Goal: Task Accomplishment & Management: Manage account settings

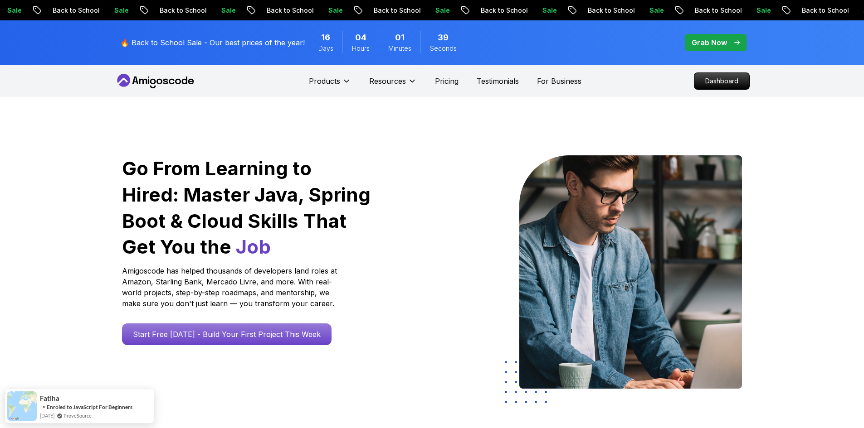
click at [729, 46] on div "Grab Now" at bounding box center [715, 42] width 48 height 11
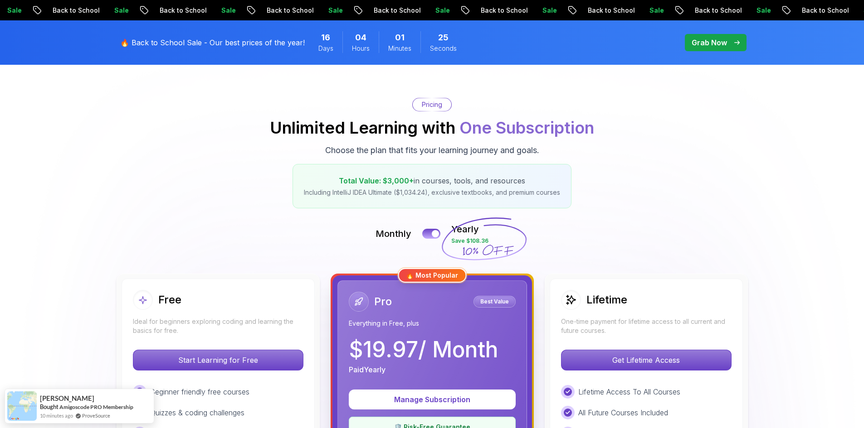
scroll to position [136, 0]
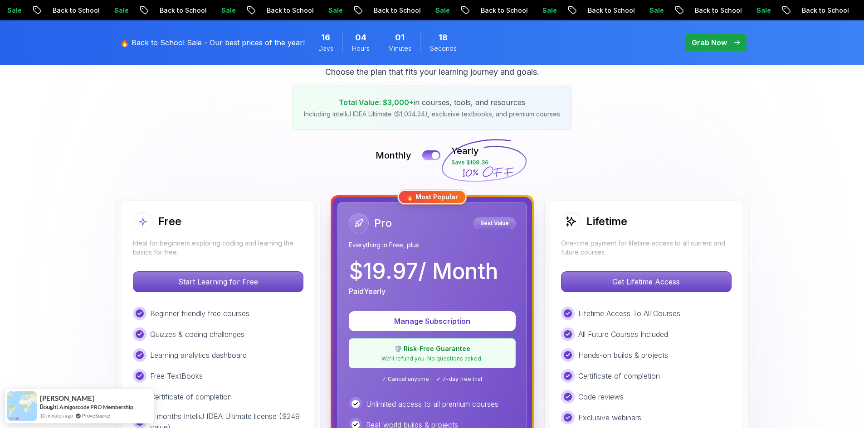
click at [449, 201] on div "🔥 Most Popular" at bounding box center [432, 197] width 68 height 15
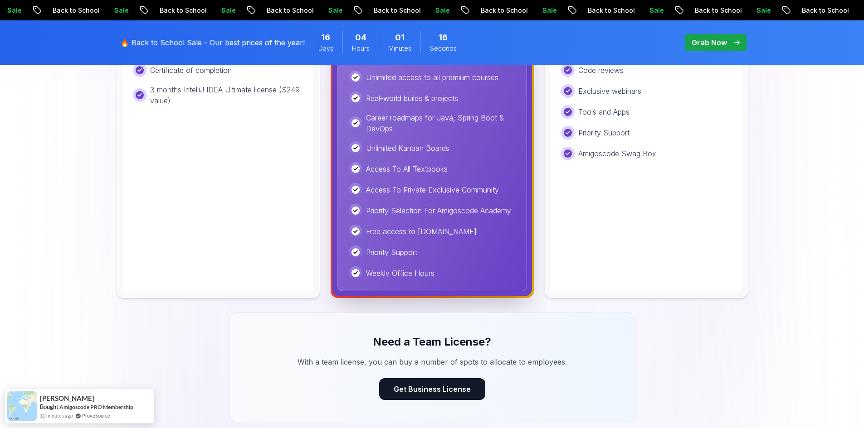
scroll to position [544, 0]
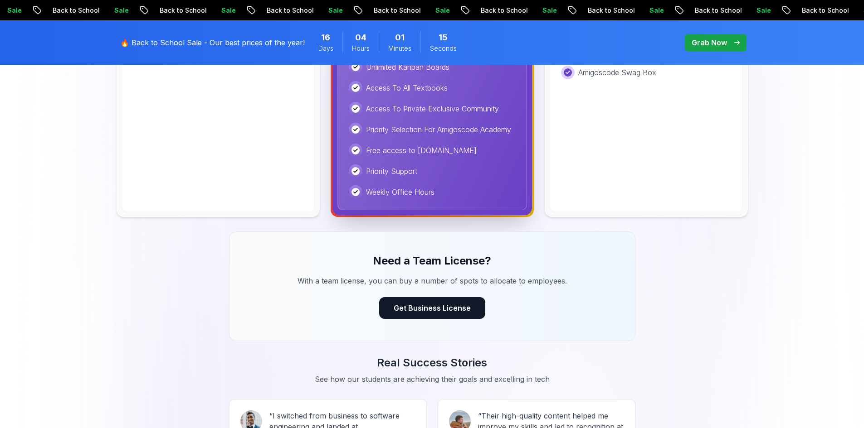
drag, startPoint x: 45, startPoint y: 160, endPoint x: 44, endPoint y: 143, distance: 17.2
click at [44, 143] on img at bounding box center [432, 122] width 864 height 1138
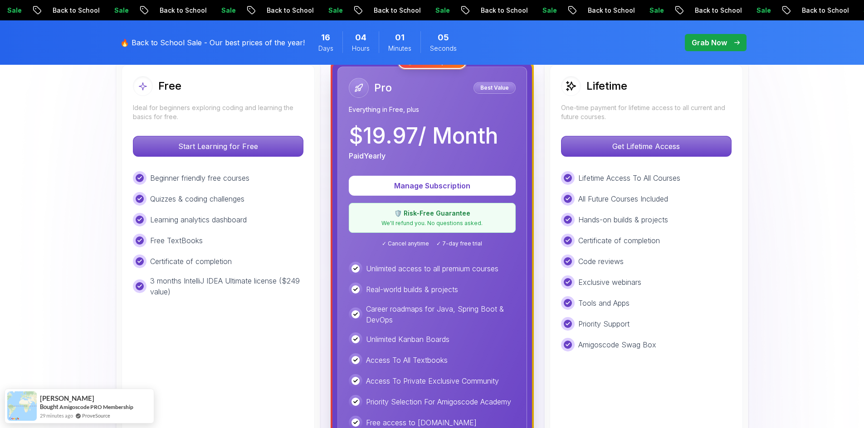
scroll to position [272, 0]
click at [437, 219] on div "🛡️ Risk-Free Guarantee We'll refund you. No questions asked." at bounding box center [432, 218] width 167 height 30
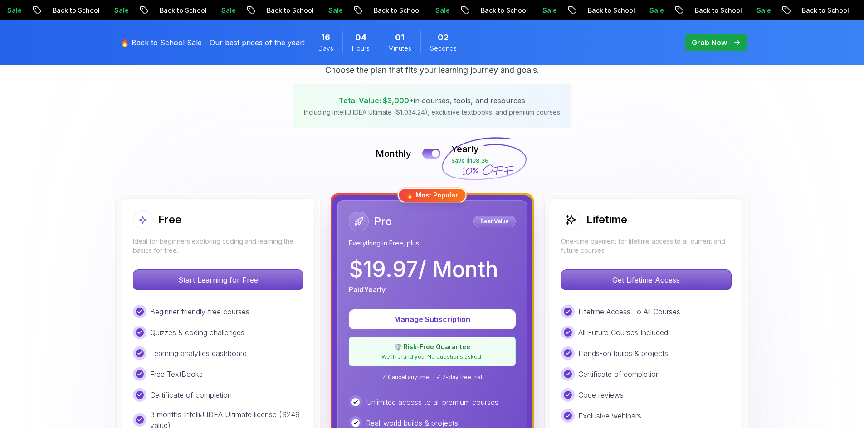
scroll to position [136, 0]
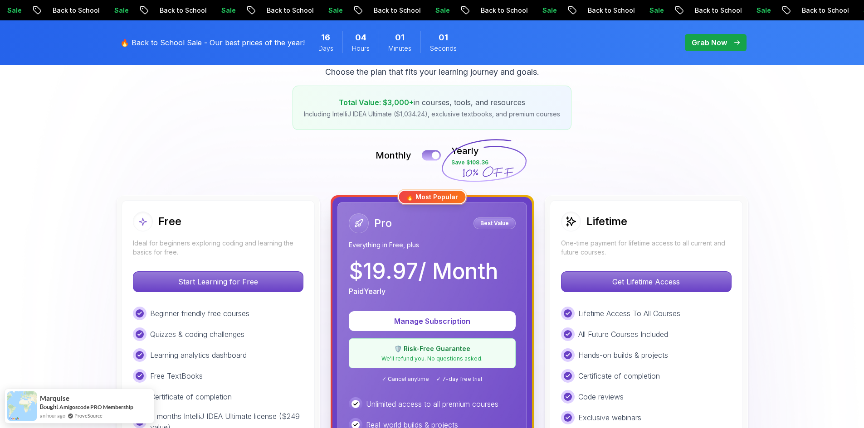
click at [430, 156] on button at bounding box center [431, 155] width 19 height 10
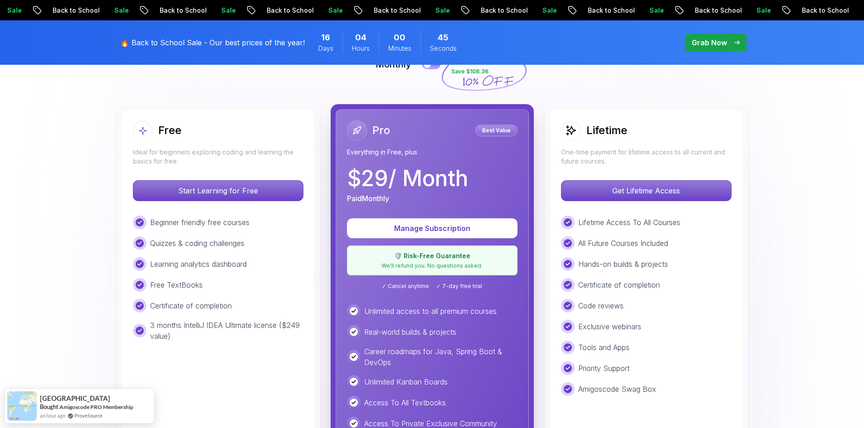
scroll to position [227, 0]
drag, startPoint x: 97, startPoint y: 198, endPoint x: 69, endPoint y: 181, distance: 32.5
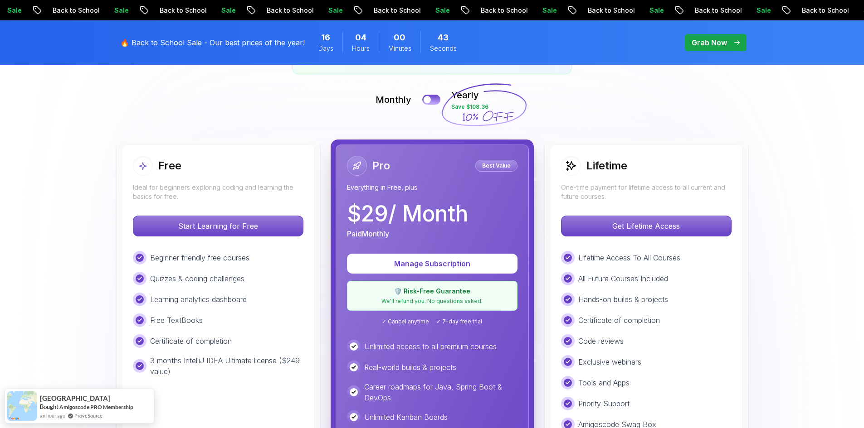
scroll to position [181, 0]
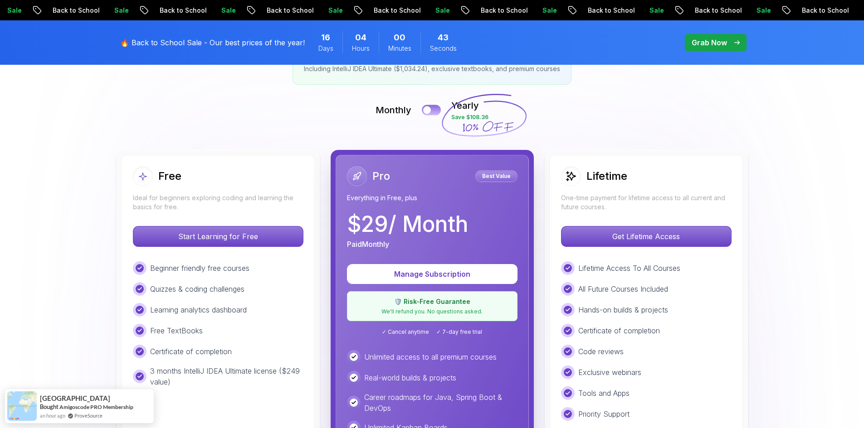
click at [435, 113] on button at bounding box center [431, 110] width 19 height 10
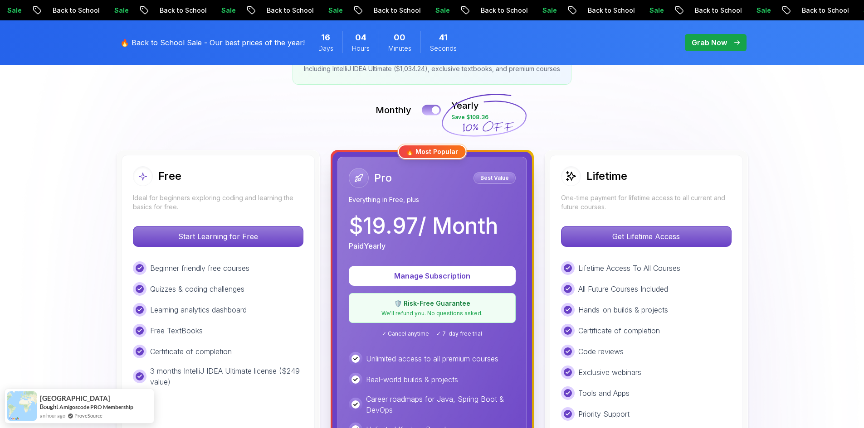
click at [434, 112] on div at bounding box center [436, 111] width 8 height 8
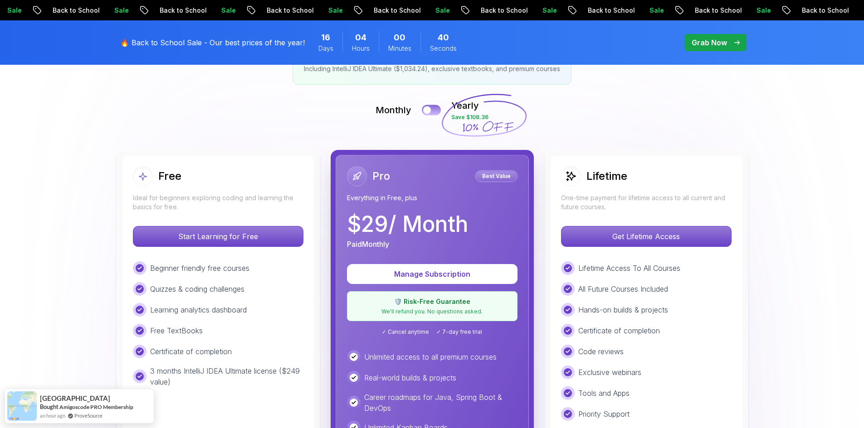
click at [434, 112] on button at bounding box center [431, 110] width 19 height 10
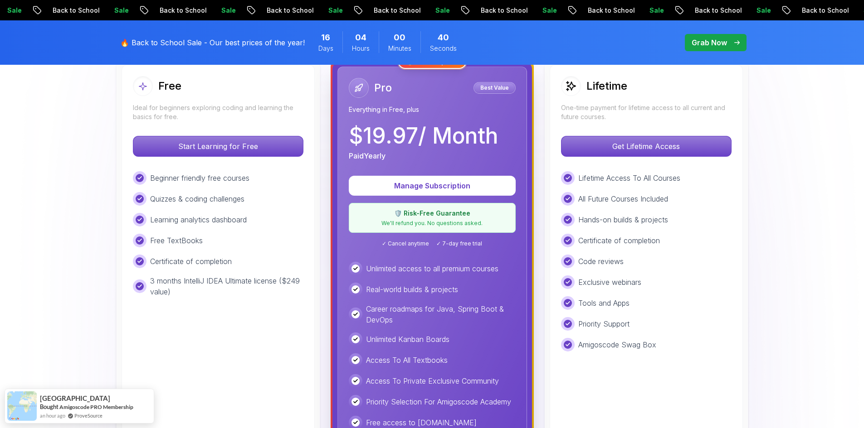
drag, startPoint x: 96, startPoint y: 142, endPoint x: 89, endPoint y: 140, distance: 6.7
drag, startPoint x: 89, startPoint y: 140, endPoint x: 66, endPoint y: 137, distance: 23.2
click at [66, 137] on img at bounding box center [432, 394] width 864 height 1138
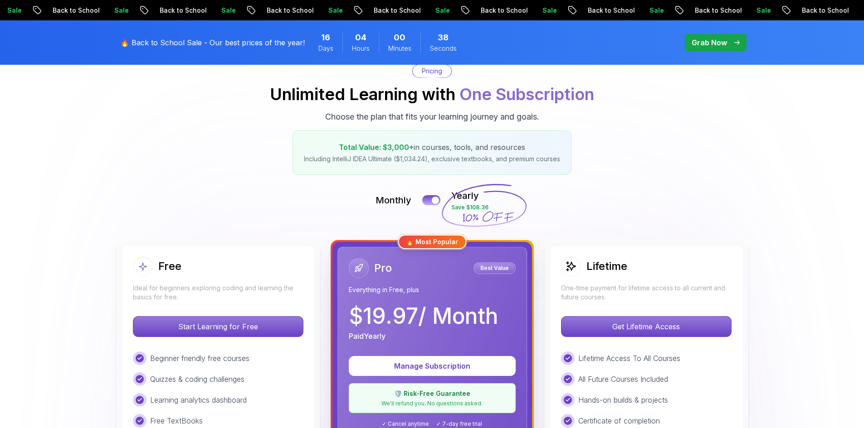
scroll to position [0, 0]
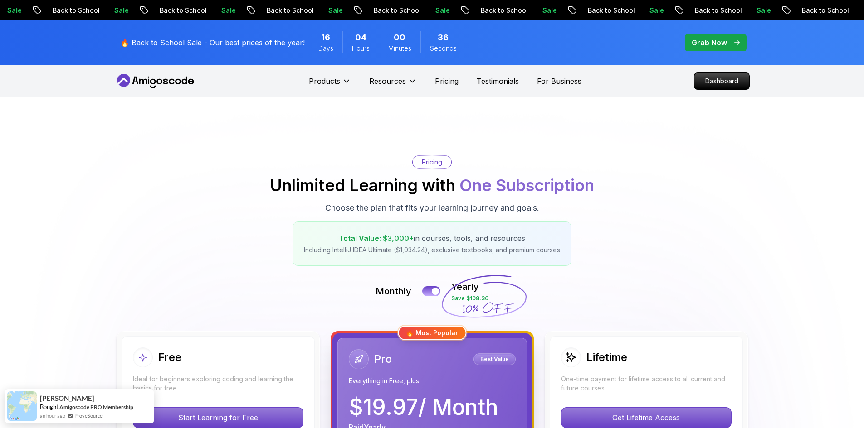
click at [494, 15] on div "Sale Back to School Sale Back to School Sale Back to School Sale Back to School…" at bounding box center [432, 10] width 864 height 20
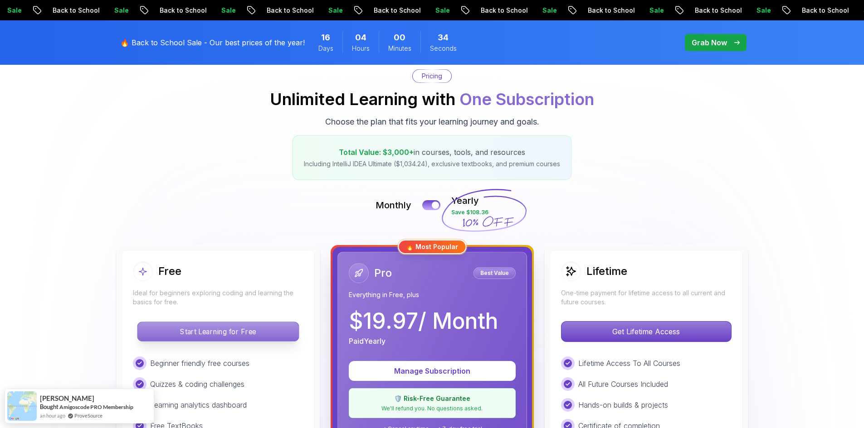
scroll to position [227, 0]
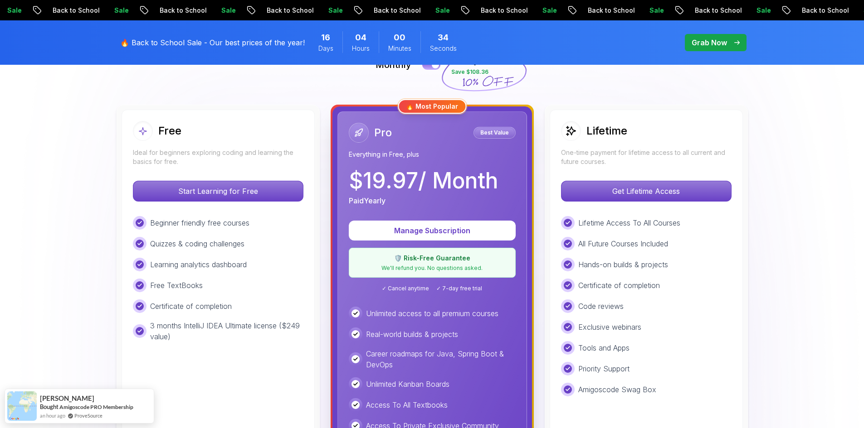
drag, startPoint x: 89, startPoint y: 192, endPoint x: 86, endPoint y: 187, distance: 5.5
drag, startPoint x: 86, startPoint y: 187, endPoint x: 72, endPoint y: 176, distance: 18.1
drag, startPoint x: 780, startPoint y: 148, endPoint x: 804, endPoint y: 127, distance: 32.5
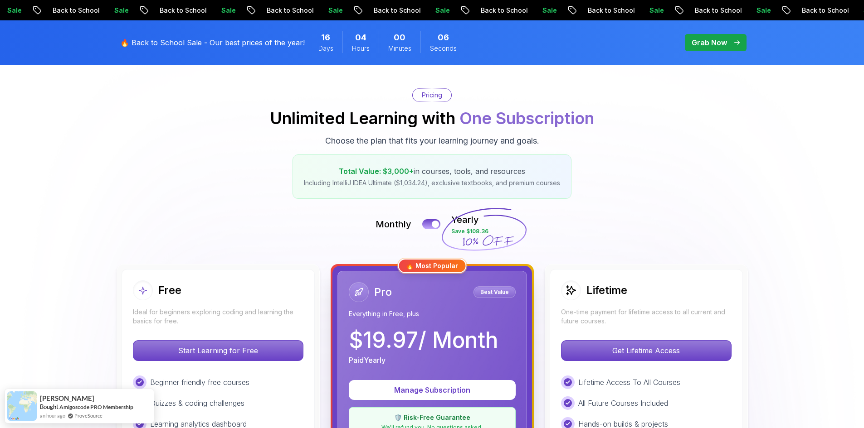
scroll to position [0, 0]
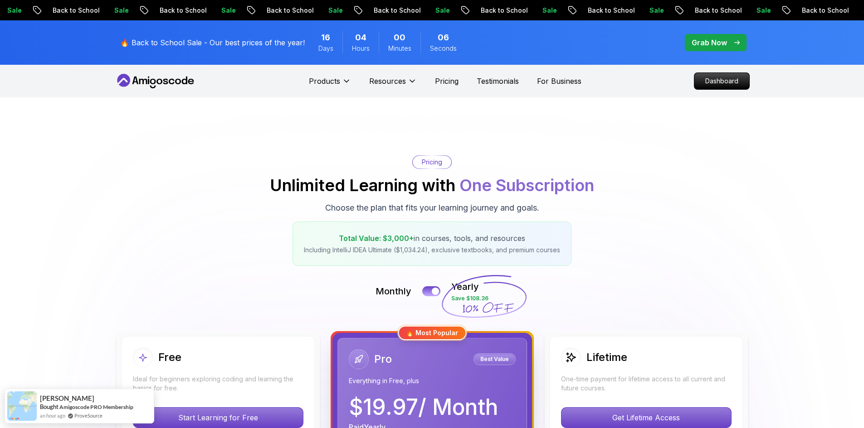
drag, startPoint x: 806, startPoint y: 152, endPoint x: 807, endPoint y: 127, distance: 25.0
drag, startPoint x: 174, startPoint y: 85, endPoint x: 211, endPoint y: 86, distance: 37.6
click at [174, 85] on icon at bounding box center [156, 81] width 82 height 15
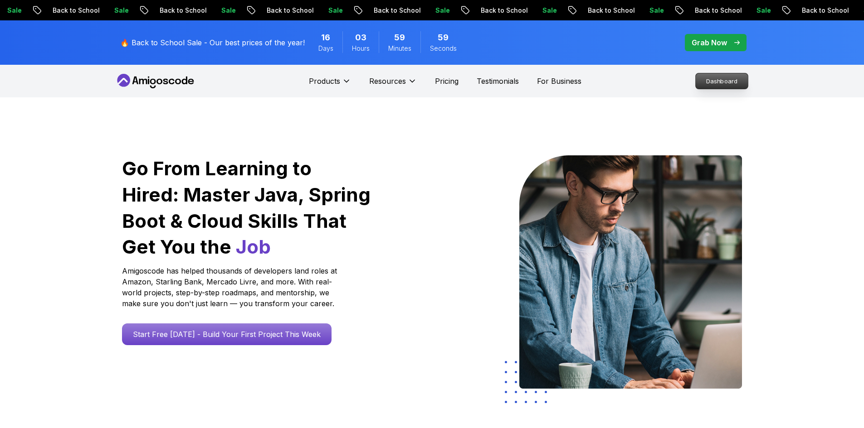
click at [744, 80] on p "Dashboard" at bounding box center [721, 80] width 52 height 15
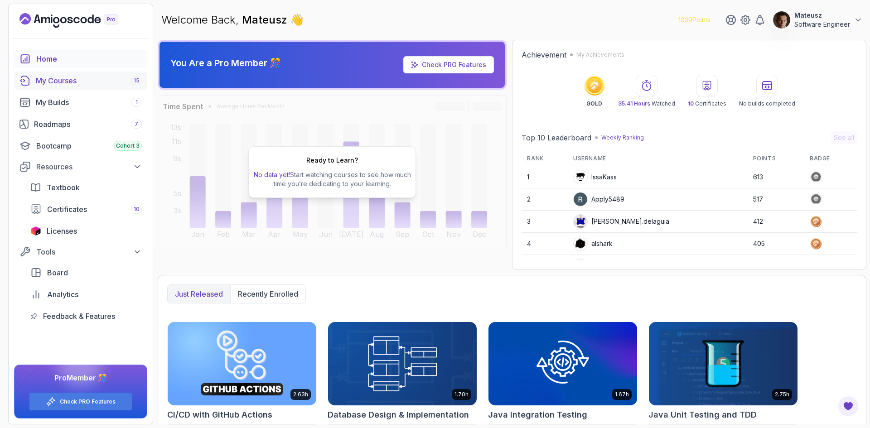
click at [87, 79] on div "My Courses 15" at bounding box center [89, 80] width 106 height 11
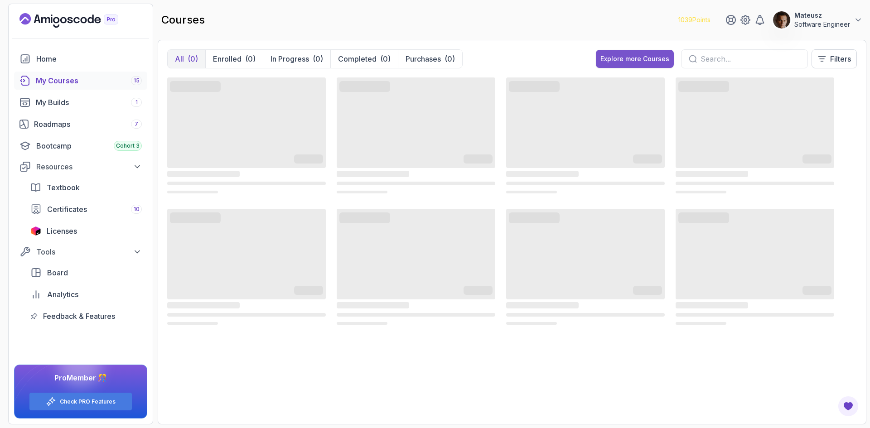
click at [642, 57] on div "Explore more Courses" at bounding box center [635, 58] width 69 height 9
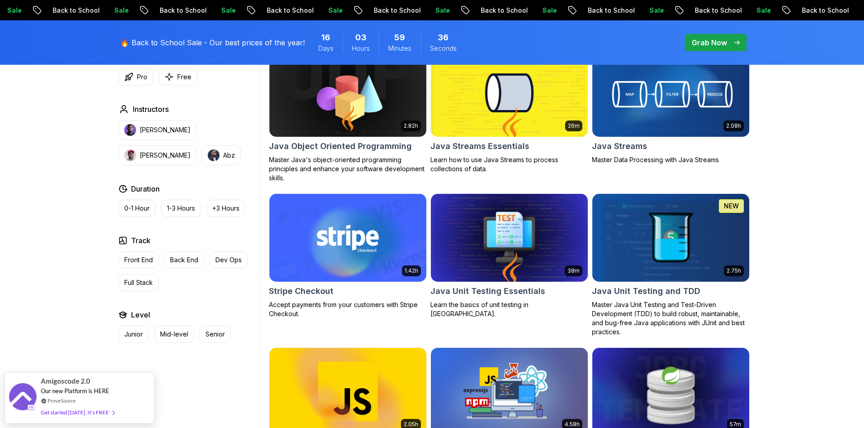
scroll to position [1451, 0]
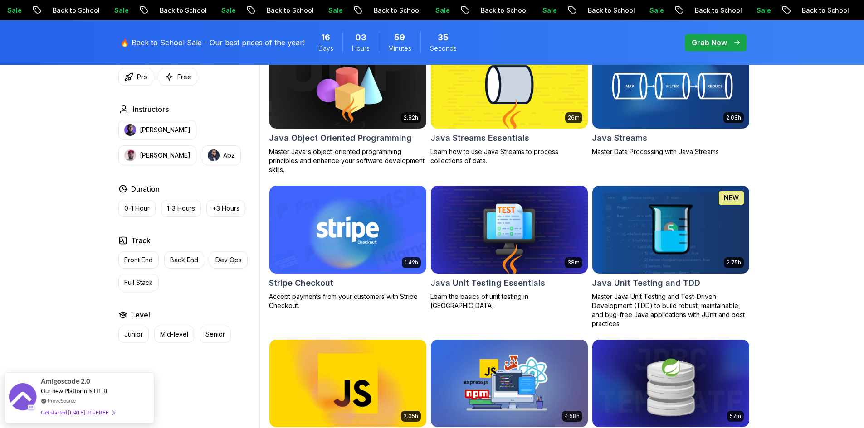
drag, startPoint x: 20, startPoint y: 138, endPoint x: 22, endPoint y: 132, distance: 5.7
drag, startPoint x: 22, startPoint y: 132, endPoint x: 134, endPoint y: 69, distance: 128.1
click at [44, 106] on div "Filters Filters Type Course Build Price Pro Free Instructors [PERSON_NAME] [PER…" at bounding box center [432, 39] width 864 height 2442
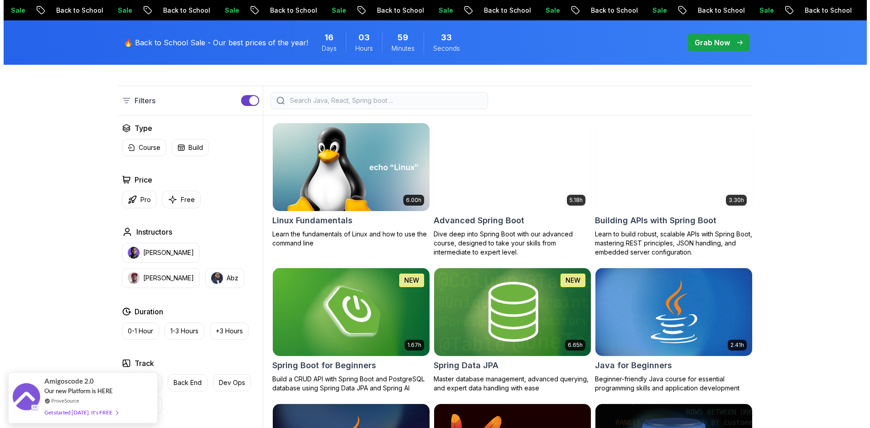
scroll to position [0, 0]
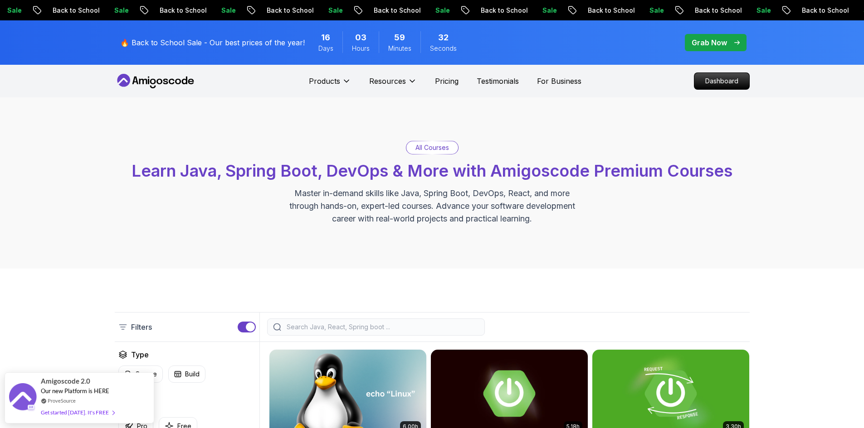
drag, startPoint x: 225, startPoint y: 116, endPoint x: 158, endPoint y: 118, distance: 66.7
drag, startPoint x: 158, startPoint y: 118, endPoint x: 130, endPoint y: 117, distance: 28.6
click at [120, 116] on div "All Courses Learn Java, Spring Boot, DevOps & More with Amigoscode Premium Cour…" at bounding box center [432, 182] width 864 height 171
click at [158, 81] on icon at bounding box center [156, 81] width 82 height 15
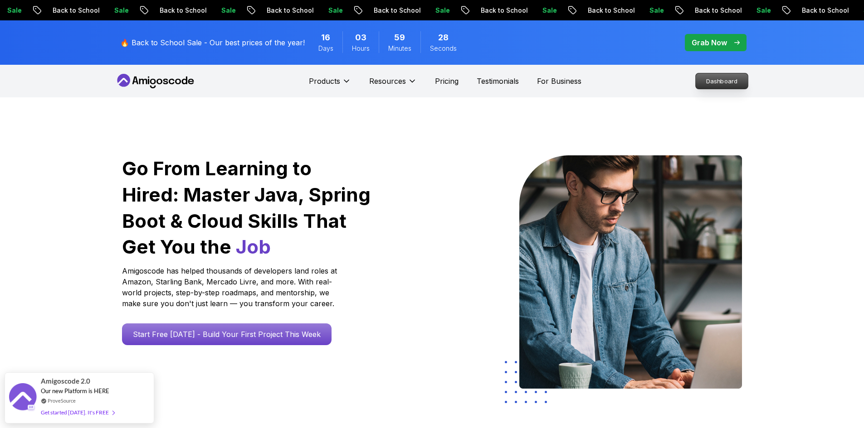
click at [728, 81] on p "Dashboard" at bounding box center [721, 80] width 52 height 15
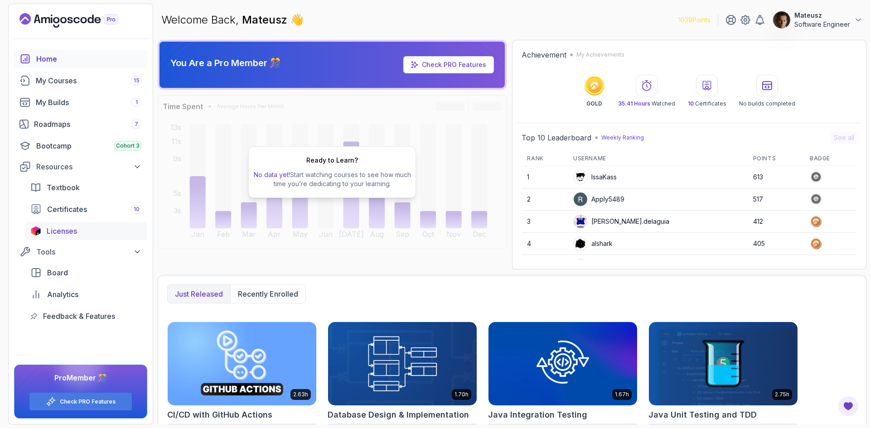
click at [70, 227] on span "Licenses" at bounding box center [62, 231] width 30 height 11
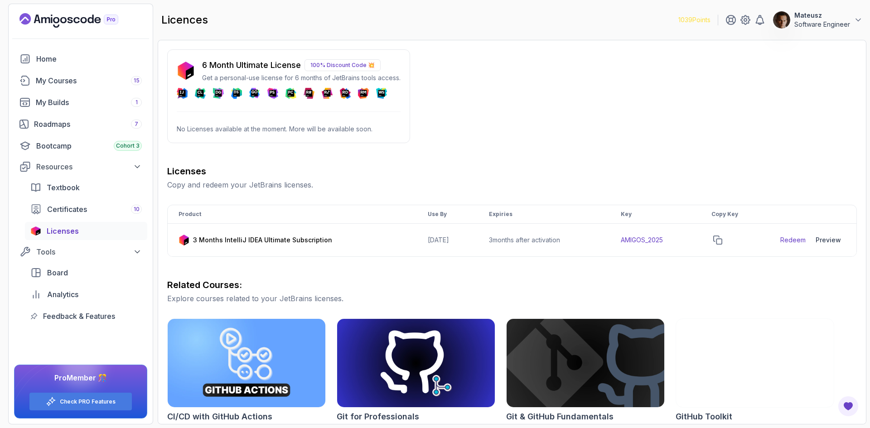
drag, startPoint x: 555, startPoint y: 112, endPoint x: 580, endPoint y: 106, distance: 25.8
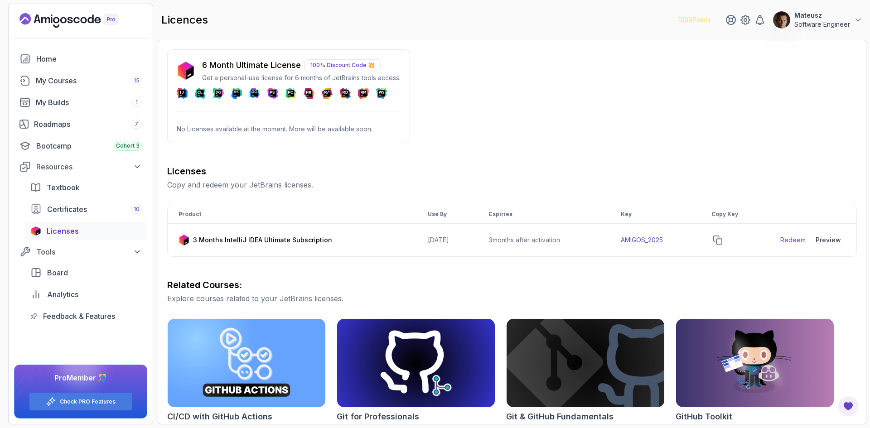
click at [558, 99] on div "6 Month Ultimate License 100% Discount Code 💥 Get a personal-use license for 6 …" at bounding box center [512, 319] width 690 height 540
click at [723, 238] on icon "copy-button" at bounding box center [718, 240] width 9 height 9
click at [800, 238] on link "Redeem" at bounding box center [793, 240] width 25 height 9
click at [819, 240] on div "Preview" at bounding box center [828, 240] width 25 height 9
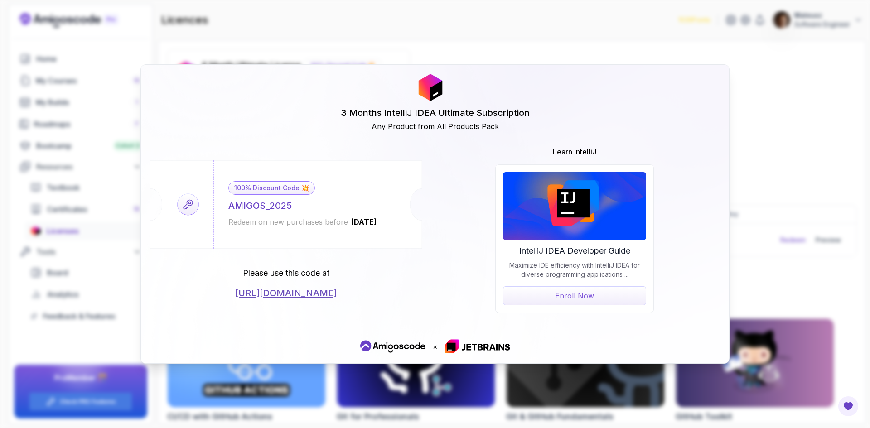
click at [186, 206] on icon at bounding box center [188, 204] width 21 height 21
drag, startPoint x: 290, startPoint y: 204, endPoint x: 221, endPoint y: 204, distance: 68.5
click at [221, 204] on div "100% Discount Code 💥 AMIGOS_2025 Redeem on new purchases before [DATE]" at bounding box center [303, 204] width 179 height 88
copy div "AMIGOS_2025"
click at [765, 119] on div "3 Months IntelliJ IDEA Ultimate Subscription Any Product from All Products Pack…" at bounding box center [435, 214] width 870 height 428
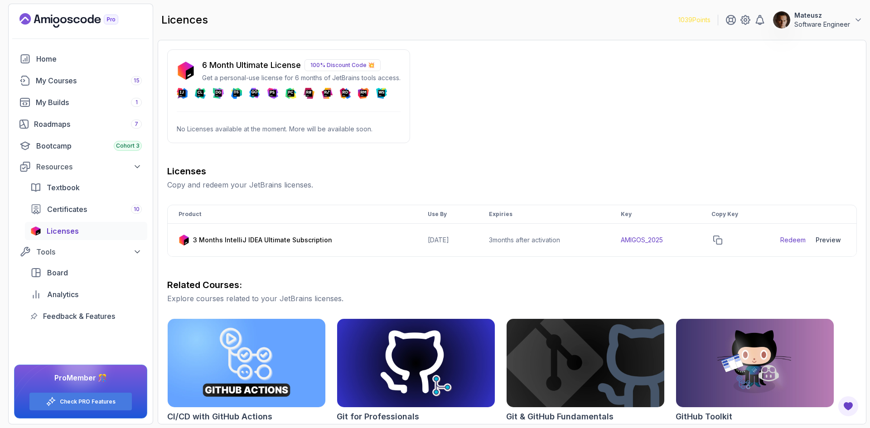
drag, startPoint x: 670, startPoint y: 112, endPoint x: 581, endPoint y: 104, distance: 88.7
click at [581, 104] on div "6 Month Ultimate License 100% Discount Code 💥 Get a personal-use license for 6 …" at bounding box center [512, 319] width 690 height 540
drag, startPoint x: 63, startPoint y: 84, endPoint x: 68, endPoint y: 85, distance: 4.6
click at [63, 84] on div "My Courses 15" at bounding box center [89, 80] width 106 height 11
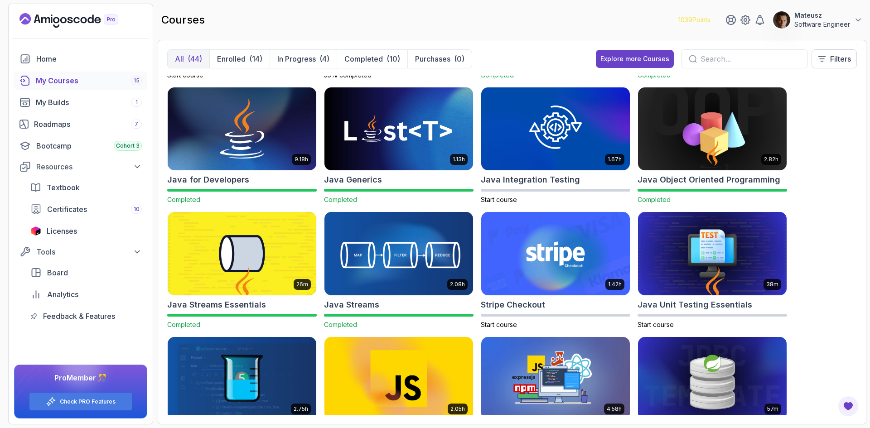
scroll to position [589, 0]
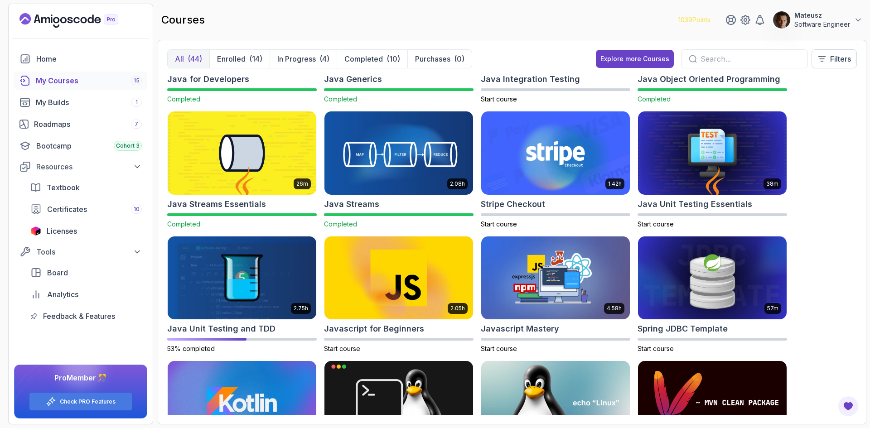
drag, startPoint x: 475, startPoint y: 24, endPoint x: 452, endPoint y: 29, distance: 22.7
click at [460, 21] on div "courses 1039 Points Mateusz Software Engineer" at bounding box center [512, 20] width 709 height 33
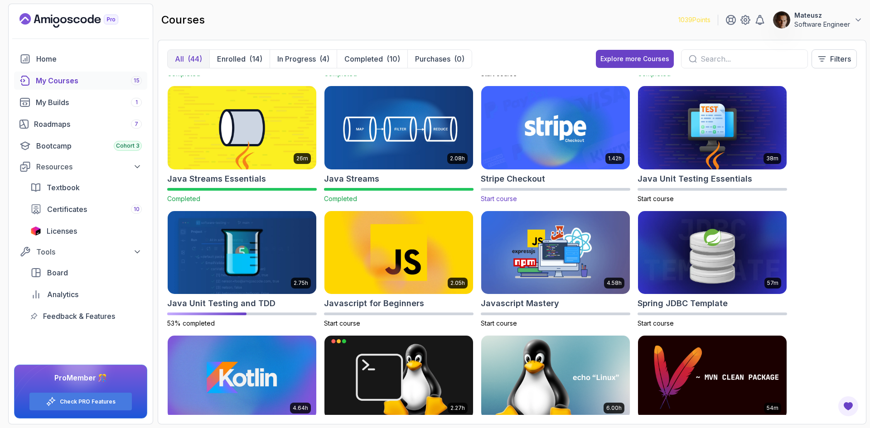
scroll to position [635, 0]
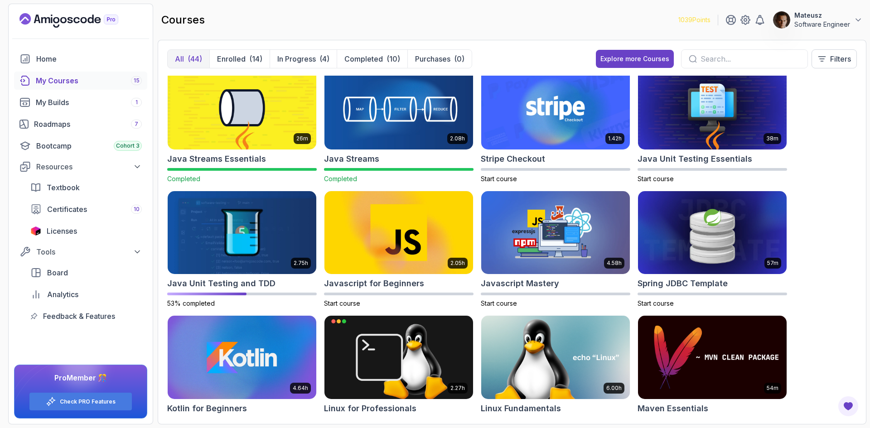
drag, startPoint x: 316, startPoint y: 12, endPoint x: 289, endPoint y: 12, distance: 26.3
click at [289, 12] on div "courses 1039 Points Mateusz Software Engineer" at bounding box center [512, 20] width 709 height 33
click at [74, 84] on div "My Courses 15" at bounding box center [89, 80] width 106 height 11
click at [294, 56] on p "In Progress" at bounding box center [296, 58] width 39 height 11
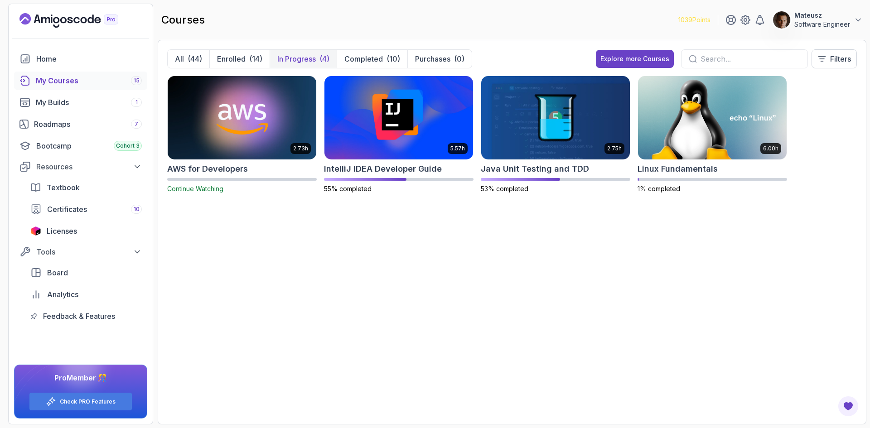
drag, startPoint x: 539, startPoint y: 265, endPoint x: 488, endPoint y: 277, distance: 51.6
click at [488, 277] on div "2.73h AWS for Developers Continue Watching 5.57h IntelliJ IDEA Developer Guide …" at bounding box center [512, 246] width 690 height 340
drag, startPoint x: 536, startPoint y: 19, endPoint x: 495, endPoint y: 19, distance: 41.7
drag, startPoint x: 495, startPoint y: 19, endPoint x: 471, endPoint y: 17, distance: 24.1
drag, startPoint x: 471, startPoint y: 17, endPoint x: 449, endPoint y: 24, distance: 22.7
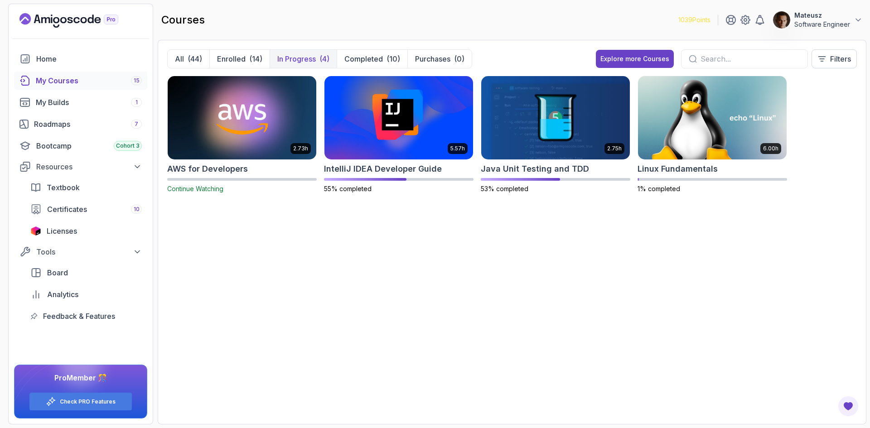
click at [449, 24] on div "courses 1039 Points Mateusz Software Engineer" at bounding box center [512, 20] width 709 height 33
drag, startPoint x: 478, startPoint y: 16, endPoint x: 452, endPoint y: 21, distance: 26.7
click at [451, 16] on div "courses 1039 Points Mateusz Software Engineer" at bounding box center [512, 20] width 709 height 33
click at [55, 232] on span "Licenses" at bounding box center [62, 231] width 30 height 11
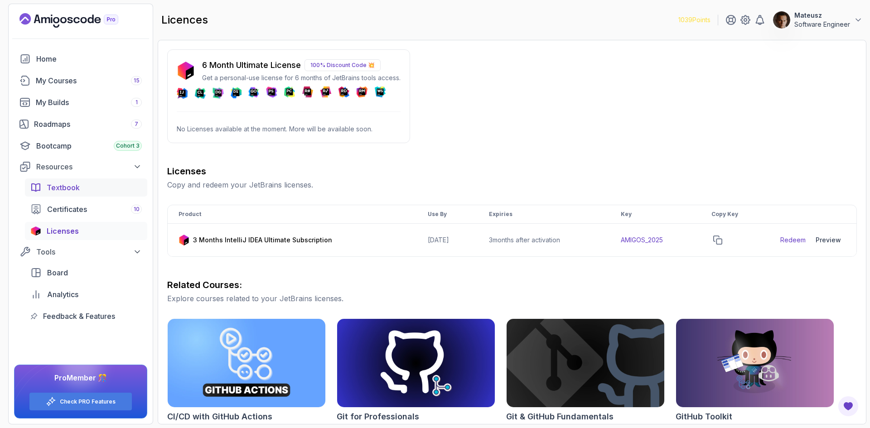
click at [81, 190] on div "Textbook" at bounding box center [94, 187] width 95 height 11
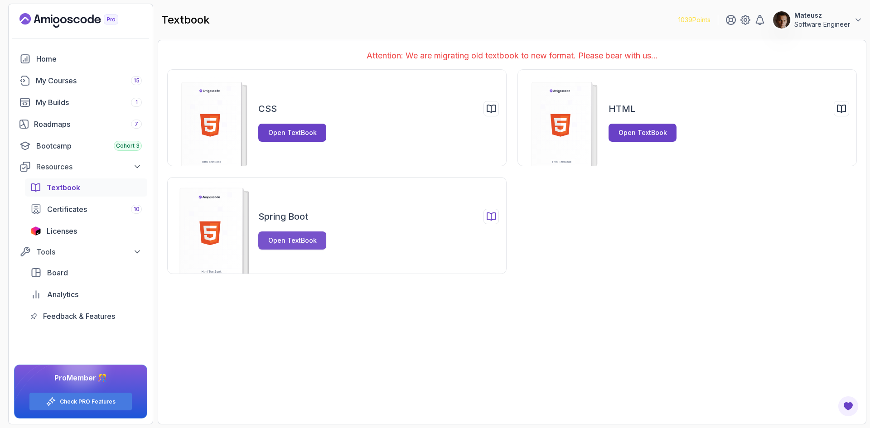
click at [285, 235] on button "Open TextBook" at bounding box center [292, 241] width 68 height 18
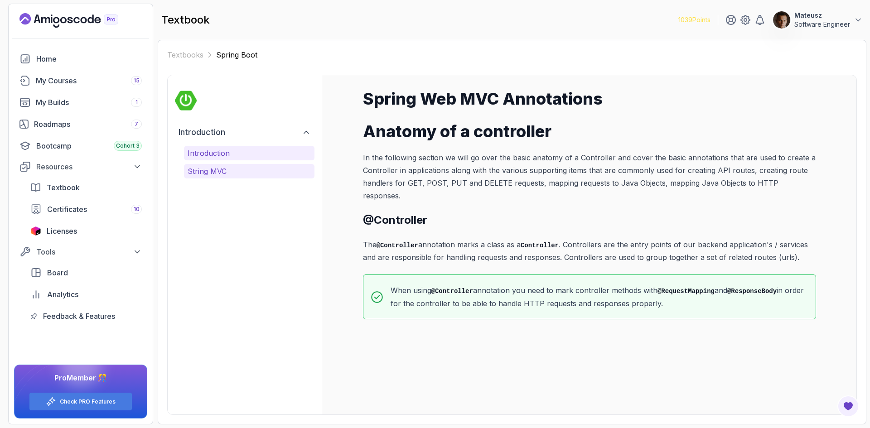
drag, startPoint x: 226, startPoint y: 177, endPoint x: 224, endPoint y: 166, distance: 11.2
click at [226, 177] on button "String MVC" at bounding box center [249, 171] width 131 height 15
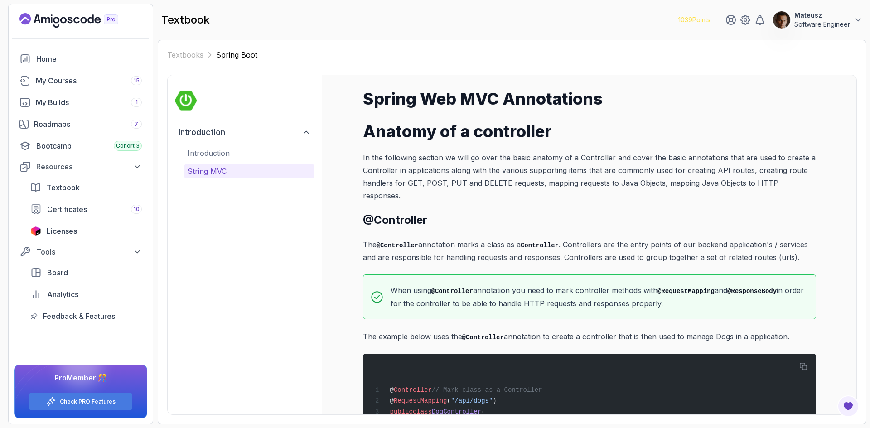
click at [224, 166] on p "String MVC" at bounding box center [249, 171] width 123 height 11
click at [234, 149] on p "Introduction" at bounding box center [249, 153] width 123 height 11
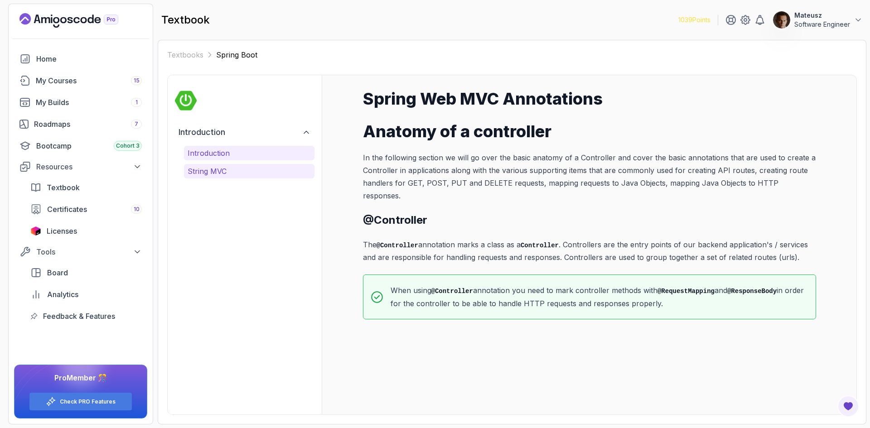
drag, startPoint x: 271, startPoint y: 213, endPoint x: 248, endPoint y: 170, distance: 49.1
click at [249, 209] on div "Introduction Introduction String MVC" at bounding box center [245, 245] width 154 height 340
click at [248, 169] on p "String MVC" at bounding box center [249, 171] width 123 height 11
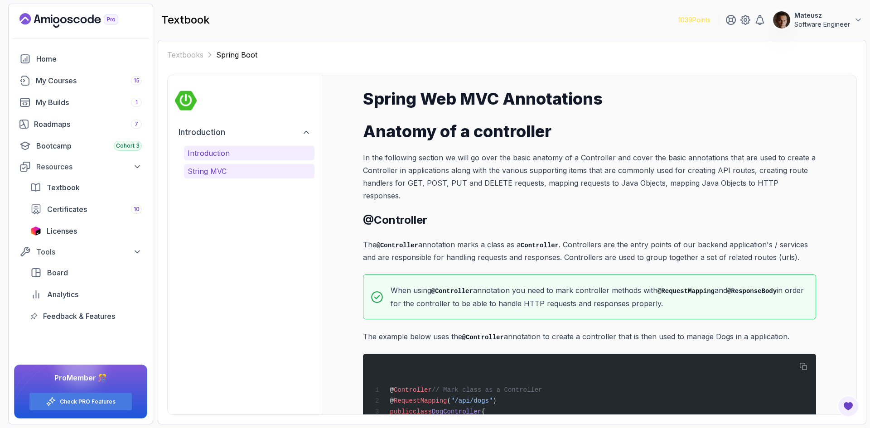
click at [258, 153] on p "Introduction" at bounding box center [249, 153] width 123 height 11
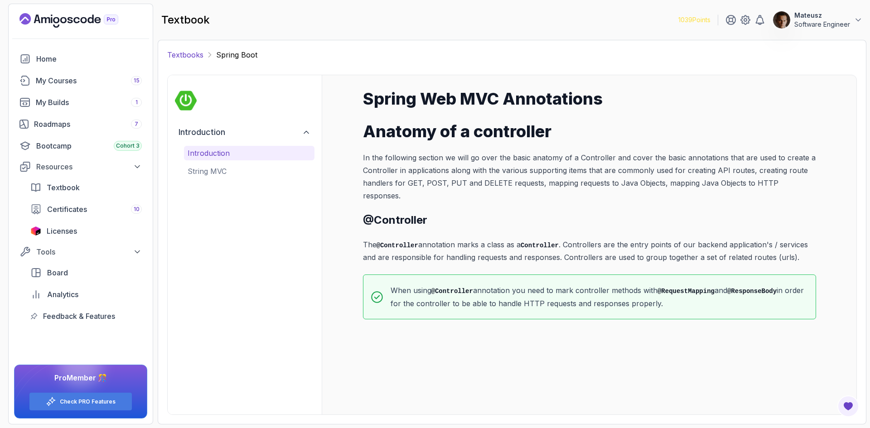
click at [180, 55] on link "Textbooks" at bounding box center [185, 54] width 36 height 11
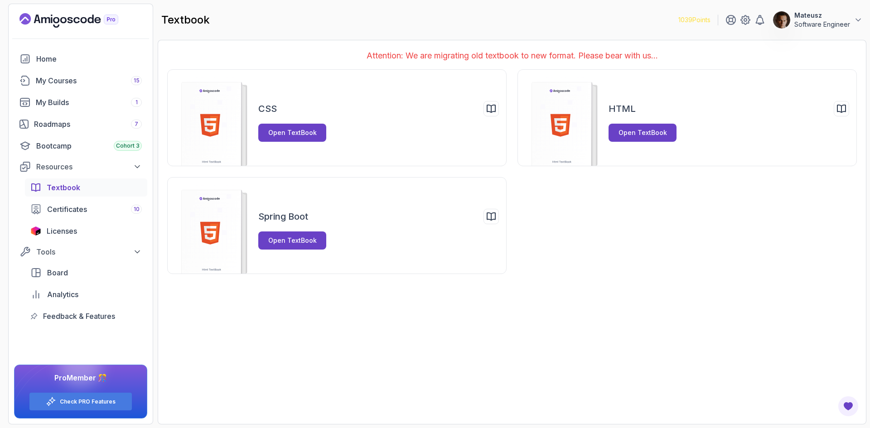
drag, startPoint x: 623, startPoint y: 21, endPoint x: 548, endPoint y: 21, distance: 74.8
click at [548, 21] on div "textbook 1039 Points Mateusz Software Engineer" at bounding box center [512, 20] width 709 height 33
click at [72, 63] on div "Home" at bounding box center [89, 58] width 106 height 11
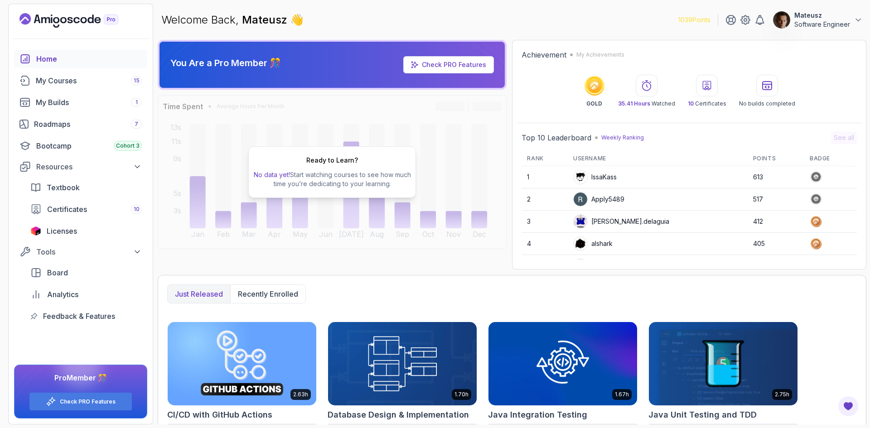
drag, startPoint x: 555, startPoint y: 15, endPoint x: 555, endPoint y: 3, distance: 11.8
click at [536, 14] on div "Welcome Back, [PERSON_NAME] 👋 1039 Points Mateusz Software Engineer" at bounding box center [512, 20] width 709 height 33
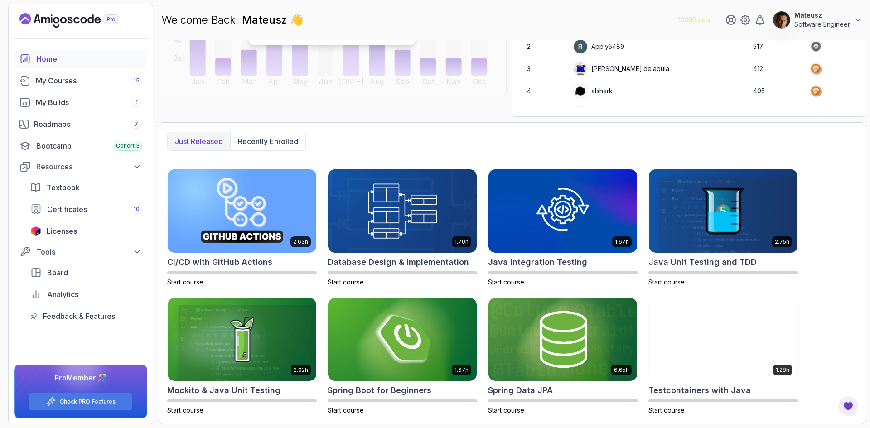
drag, startPoint x: 515, startPoint y: 4, endPoint x: 509, endPoint y: 37, distance: 33.7
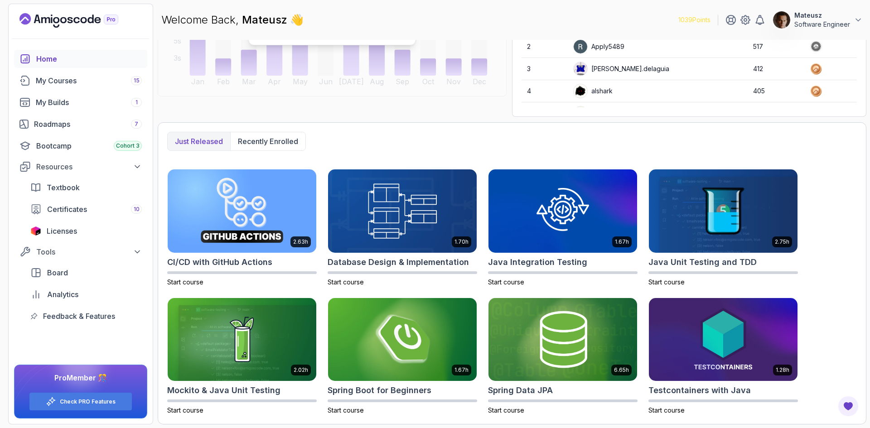
click at [492, 7] on div "Welcome Back, [PERSON_NAME] 👋 1039 Points Mateusz Software Engineer" at bounding box center [512, 20] width 709 height 33
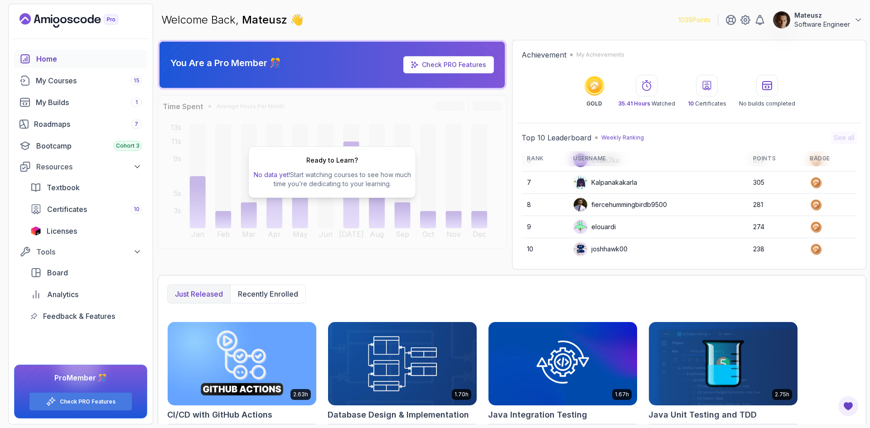
scroll to position [0, 0]
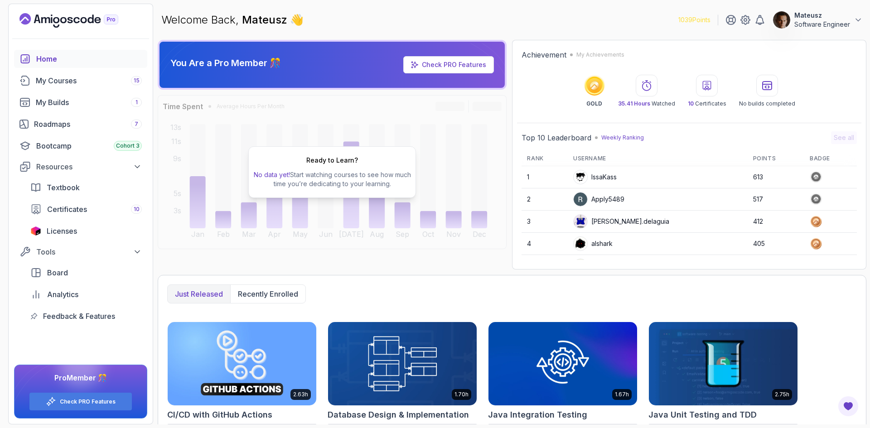
drag, startPoint x: 832, startPoint y: 80, endPoint x: 591, endPoint y: 2, distance: 253.9
drag, startPoint x: 591, startPoint y: 2, endPoint x: 574, endPoint y: 8, distance: 17.8
click at [574, 8] on div "Welcome Back, [PERSON_NAME] 👋 1039 Points Mateusz Software Engineer" at bounding box center [512, 20] width 709 height 33
click at [846, 23] on p "Software Engineer" at bounding box center [823, 24] width 56 height 9
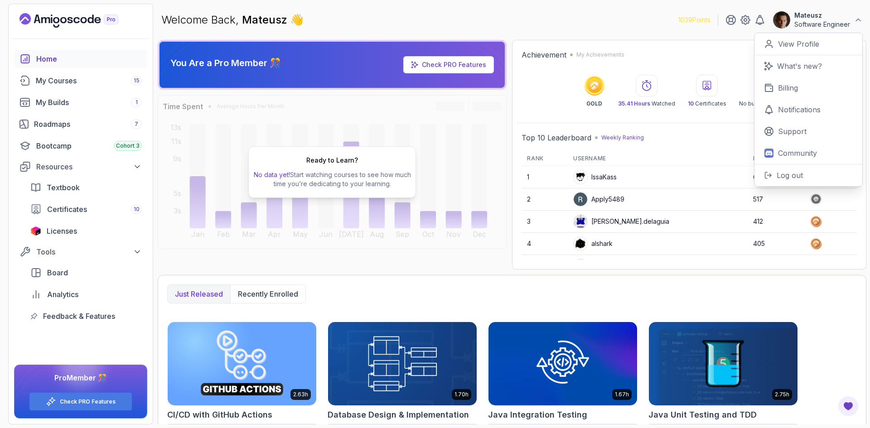
drag, startPoint x: 485, startPoint y: 13, endPoint x: 412, endPoint y: 4, distance: 73.6
click at [457, 13] on div "Welcome Back, [PERSON_NAME] 👋 1039 Points Mateusz Software Engineer 0 Points Vi…" at bounding box center [512, 20] width 709 height 33
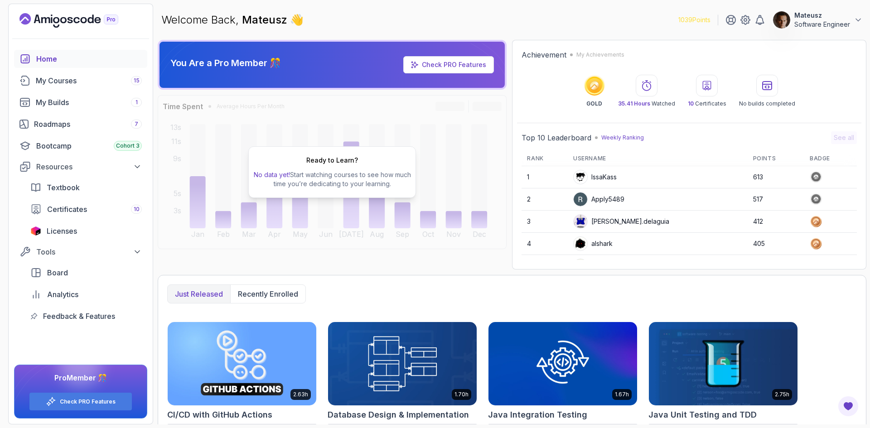
click at [830, 19] on p "Mateusz" at bounding box center [823, 15] width 56 height 9
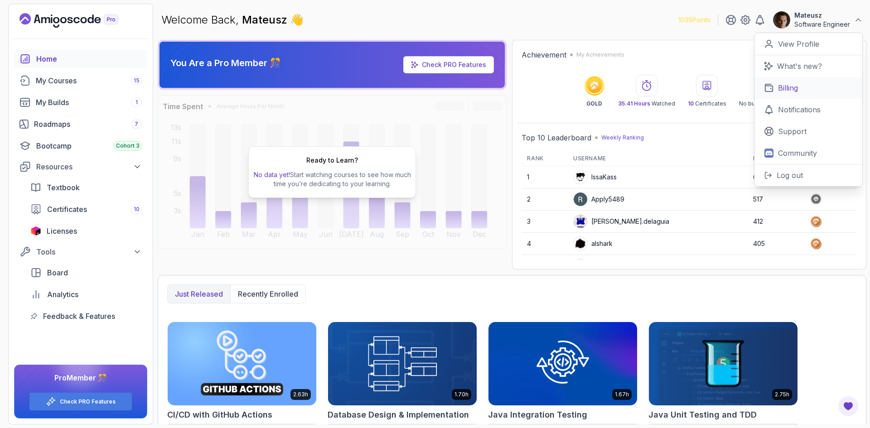
click at [797, 89] on p "Billing" at bounding box center [788, 88] width 20 height 11
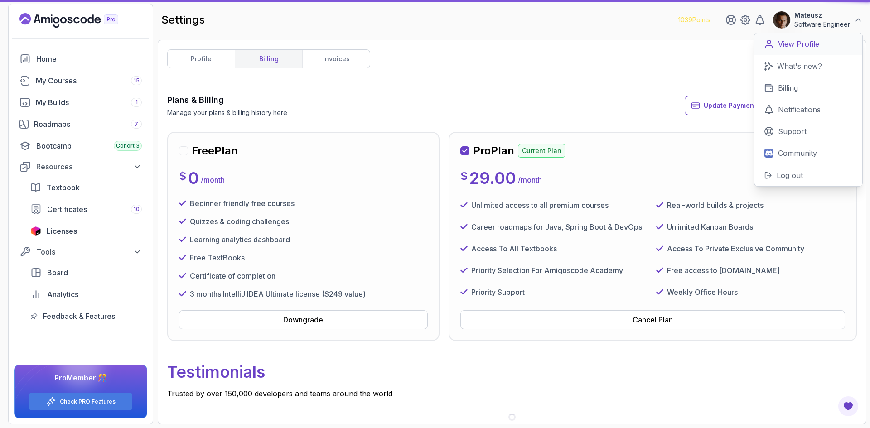
click at [492, 91] on div "profile billing invoices Plans & Billing Manage your plans & billing history he…" at bounding box center [512, 232] width 690 height 366
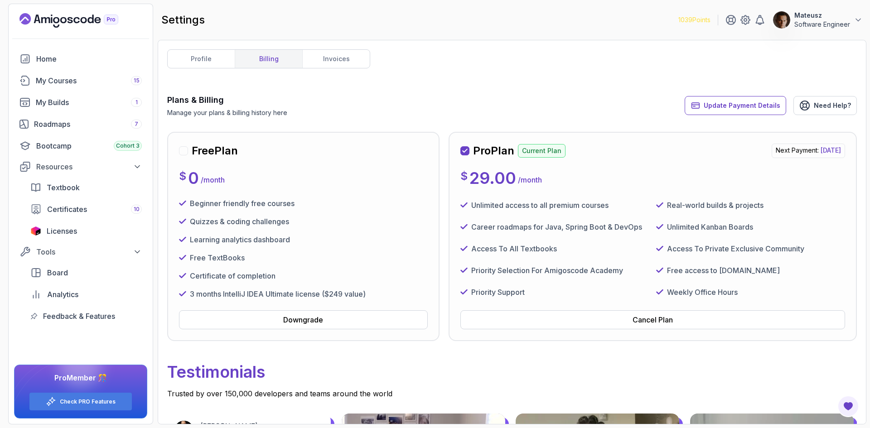
scroll to position [181, 0]
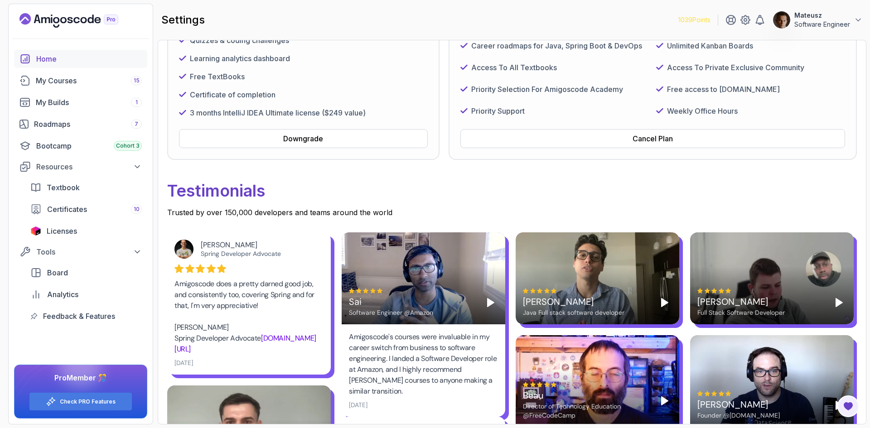
click at [57, 65] on link "Home" at bounding box center [80, 59] width 133 height 18
